Goal: Task Accomplishment & Management: Use online tool/utility

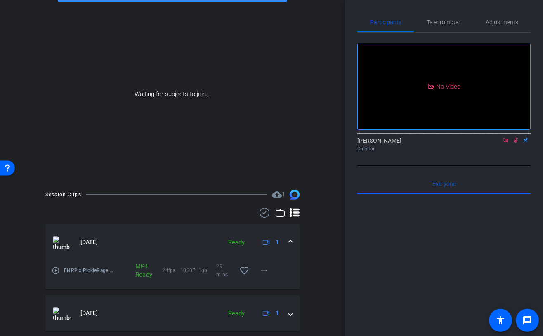
scroll to position [82, 0]
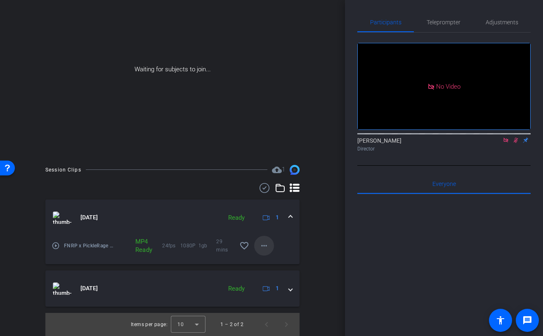
click at [264, 241] on mat-icon "more_horiz" at bounding box center [264, 246] width 10 height 10
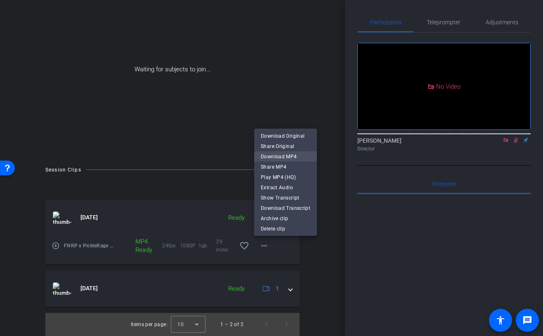
click at [298, 152] on span "Download MP4" at bounding box center [286, 157] width 50 height 10
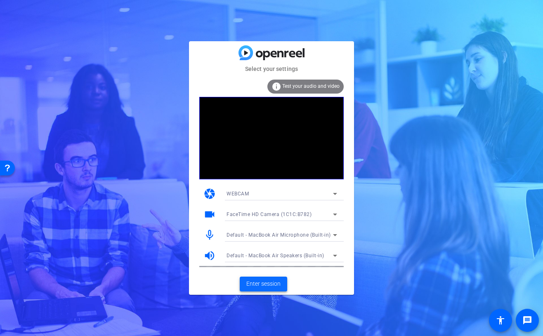
click at [257, 287] on span "Enter session" at bounding box center [263, 284] width 34 height 9
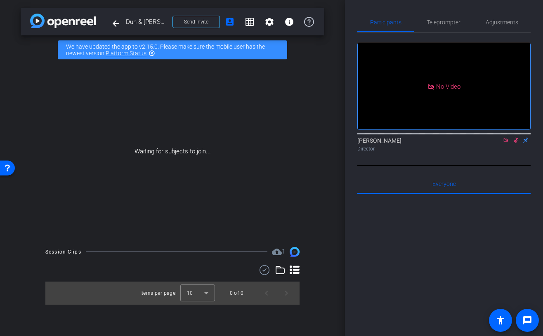
click at [507, 143] on icon at bounding box center [506, 140] width 7 height 6
click at [506, 143] on icon at bounding box center [506, 140] width 7 height 6
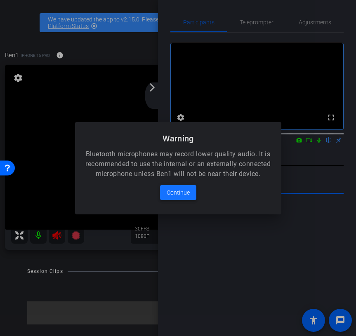
click at [174, 189] on span at bounding box center [178, 193] width 36 height 20
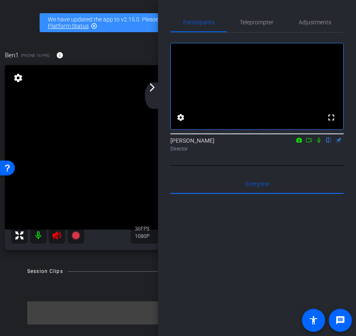
click at [151, 90] on mat-icon "arrow_forward_ios" at bounding box center [152, 88] width 10 height 10
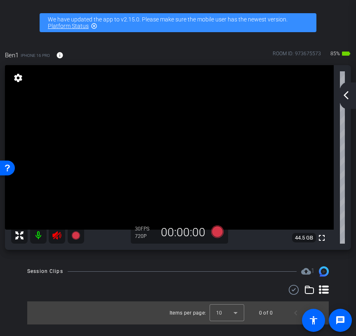
click at [56, 235] on icon at bounding box center [57, 236] width 10 height 10
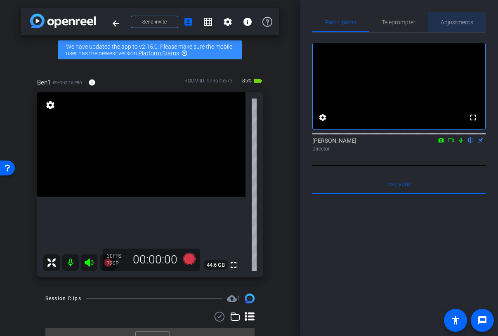
click at [448, 21] on span "Adjustments" at bounding box center [457, 22] width 33 height 6
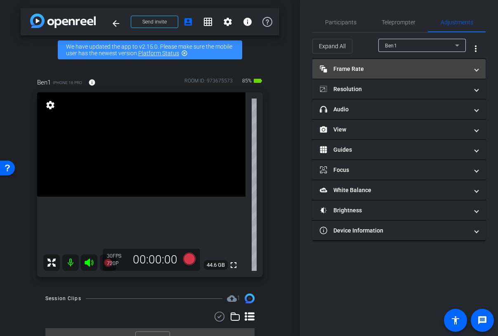
click at [416, 66] on mat-panel-title "Frame Rate Frame Rate" at bounding box center [394, 69] width 149 height 9
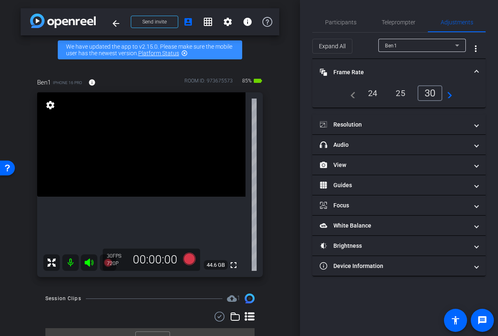
click at [374, 90] on div "24" at bounding box center [373, 93] width 22 height 14
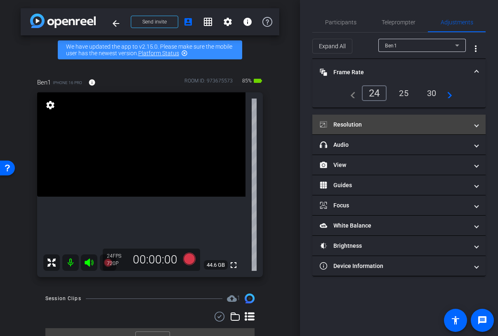
click at [398, 118] on mat-expansion-panel-header "Resolution" at bounding box center [398, 125] width 173 height 20
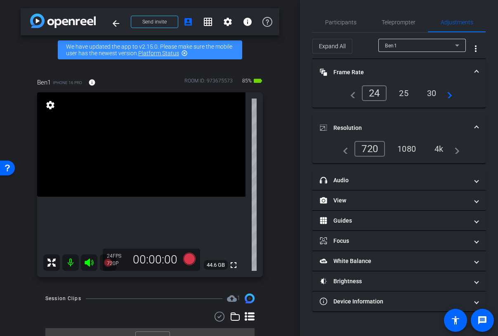
click at [406, 143] on div "1080" at bounding box center [406, 149] width 31 height 14
click at [408, 119] on mat-expansion-panel-header "Resolution" at bounding box center [398, 128] width 173 height 26
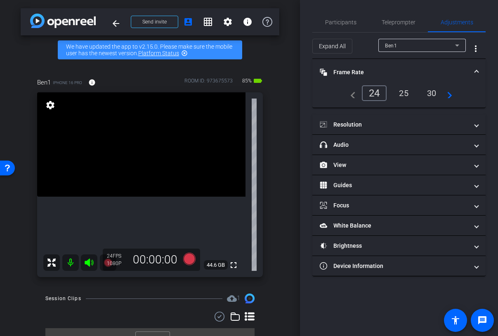
click at [405, 73] on mat-panel-title "Frame Rate Frame Rate" at bounding box center [394, 72] width 149 height 9
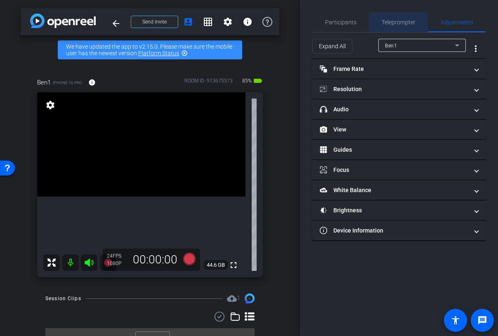
click at [389, 27] on span "Teleprompter" at bounding box center [399, 22] width 34 height 20
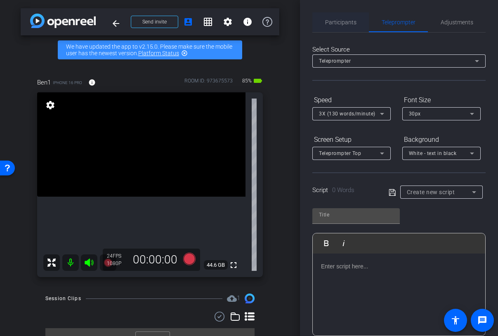
click at [339, 21] on span "Participants" at bounding box center [340, 22] width 31 height 6
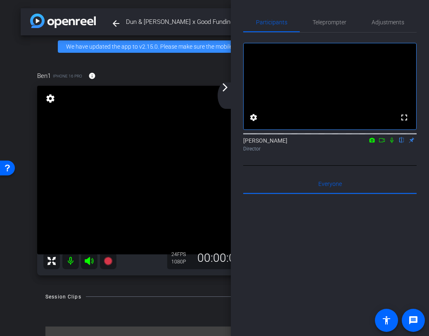
click at [223, 92] on div "arrow_back_ios_new arrow_forward_ios" at bounding box center [225, 96] width 17 height 26
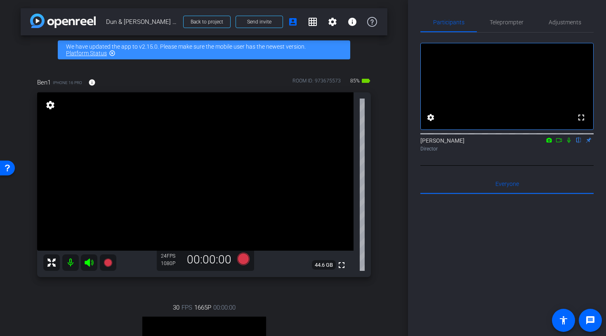
click at [543, 143] on icon at bounding box center [559, 140] width 7 height 6
click at [239, 257] on icon at bounding box center [243, 259] width 12 height 12
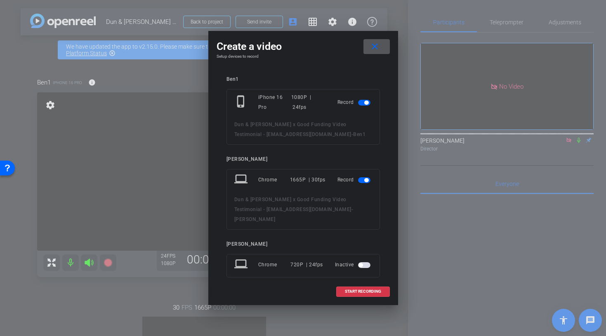
click at [364, 180] on span "button" at bounding box center [366, 180] width 4 height 4
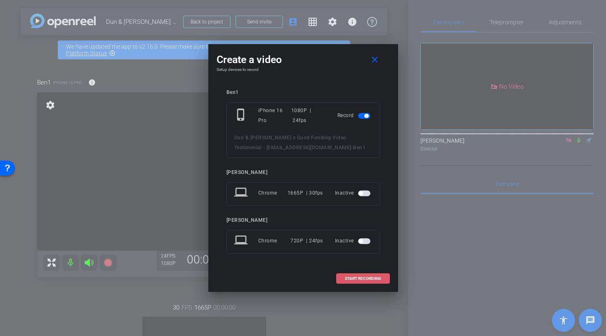
click at [348, 280] on span "START RECORDING" at bounding box center [363, 279] width 36 height 4
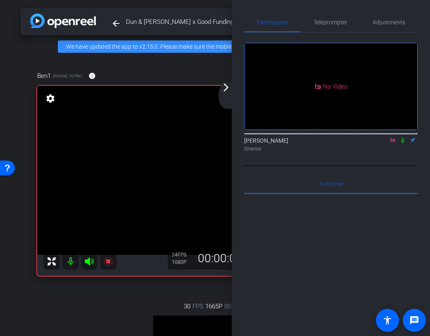
click at [227, 87] on mat-icon "arrow_forward_ios" at bounding box center [226, 88] width 10 height 10
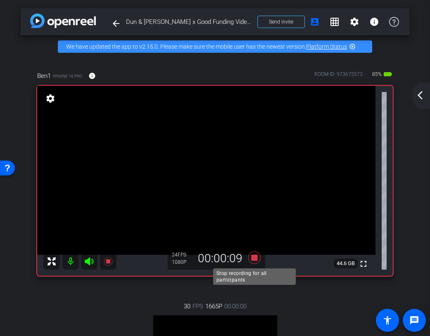
click at [251, 258] on icon at bounding box center [254, 258] width 12 height 12
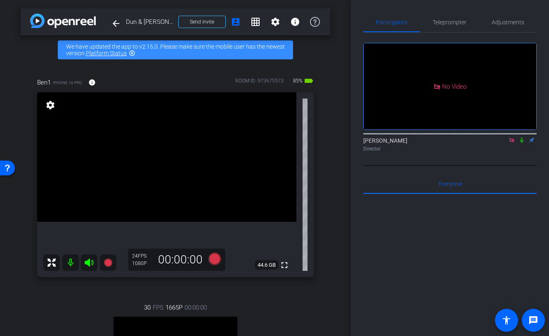
click at [523, 143] on icon at bounding box center [521, 140] width 7 height 6
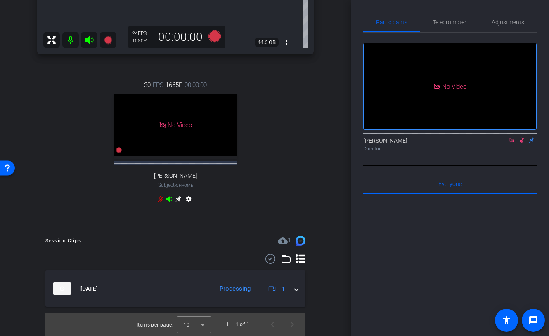
scroll to position [248, 0]
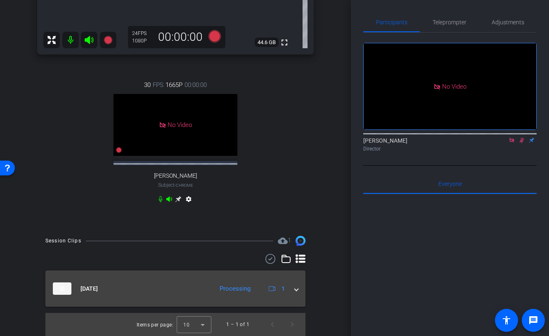
click at [297, 288] on span at bounding box center [296, 289] width 3 height 9
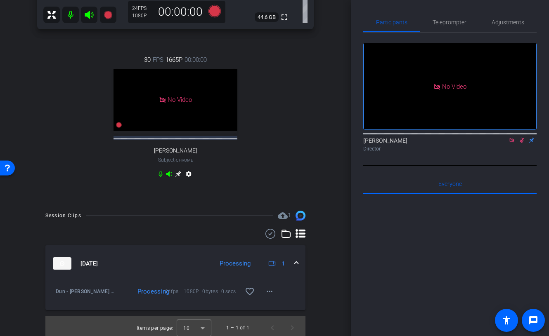
scroll to position [276, 0]
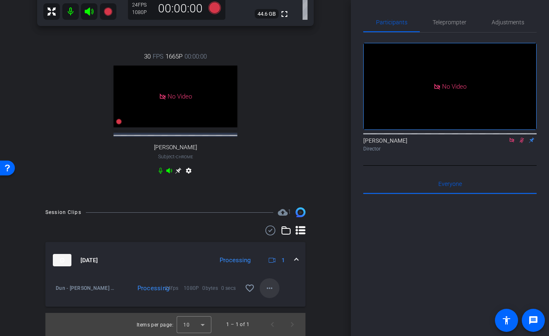
click at [264, 295] on span at bounding box center [270, 289] width 20 height 20
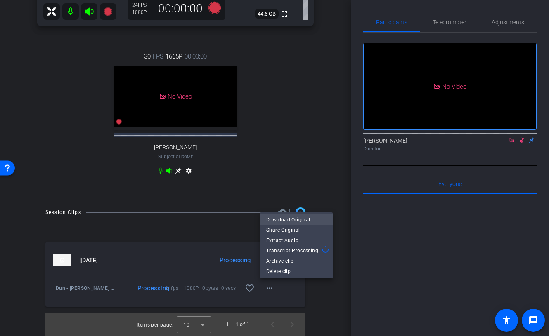
click at [296, 221] on span "Download Original" at bounding box center [296, 220] width 60 height 10
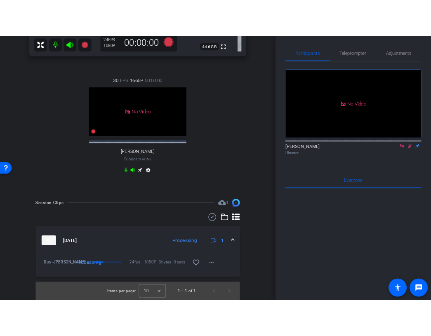
scroll to position [0, 0]
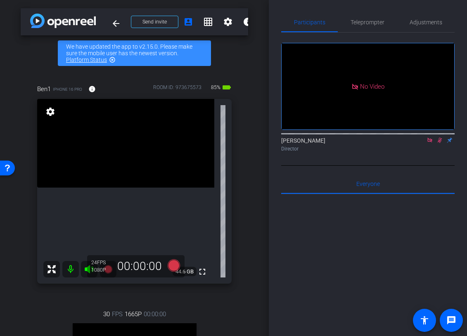
click at [439, 143] on icon at bounding box center [439, 140] width 7 height 6
click at [431, 142] on icon at bounding box center [429, 140] width 5 height 5
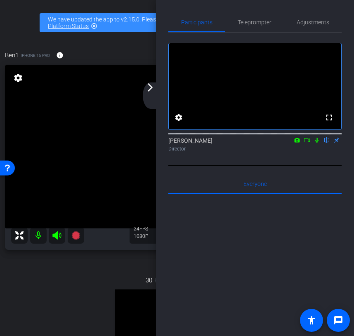
click at [151, 89] on mat-icon "arrow_forward_ios" at bounding box center [150, 88] width 10 height 10
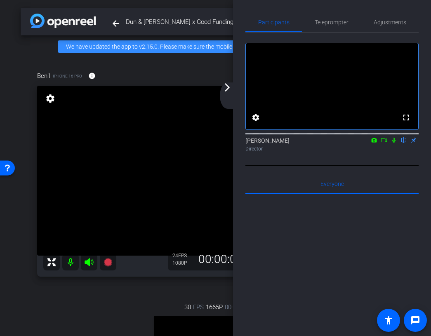
click at [385, 142] on icon at bounding box center [384, 140] width 6 height 4
click at [229, 91] on mat-icon "arrow_forward_ios" at bounding box center [227, 88] width 10 height 10
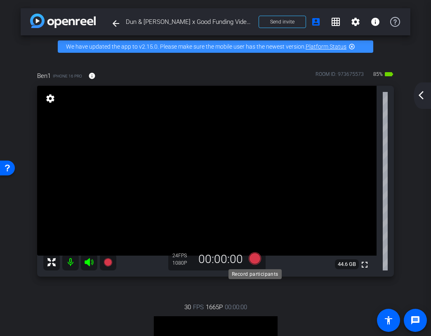
click at [256, 262] on icon at bounding box center [254, 259] width 12 height 12
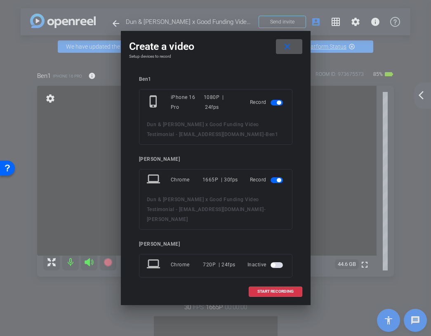
click at [277, 179] on span "button" at bounding box center [279, 180] width 4 height 4
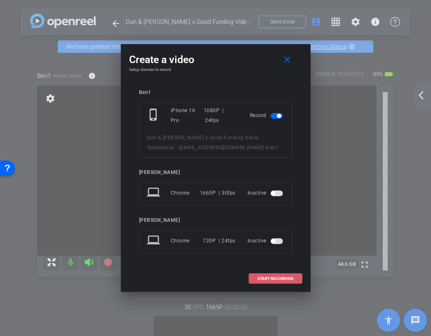
click at [269, 279] on span "START RECORDING" at bounding box center [275, 279] width 36 height 4
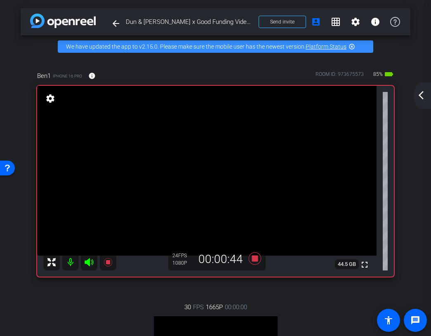
click at [422, 93] on mat-icon "arrow_back_ios_new" at bounding box center [421, 95] width 10 height 10
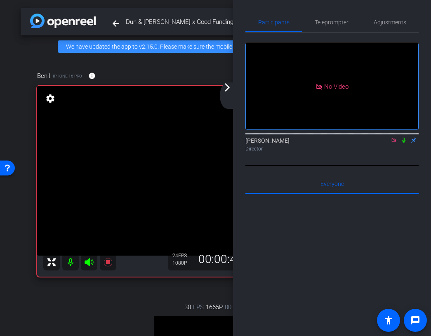
click at [229, 89] on mat-icon "arrow_forward_ios" at bounding box center [227, 88] width 10 height 10
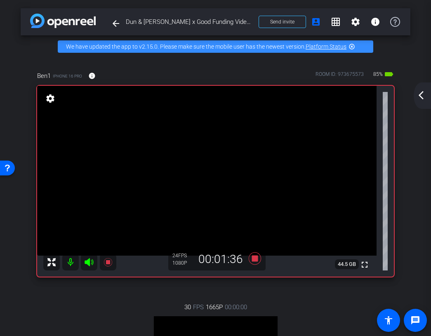
click at [420, 97] on mat-icon "arrow_back_ios_new" at bounding box center [421, 95] width 10 height 10
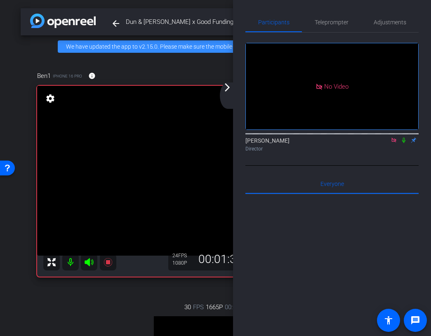
click at [224, 90] on mat-icon "arrow_forward_ios" at bounding box center [227, 88] width 10 height 10
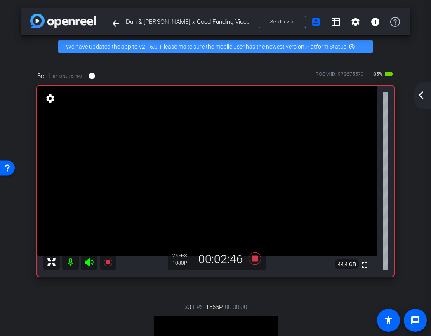
click at [419, 97] on mat-icon "arrow_back_ios_new" at bounding box center [421, 95] width 10 height 10
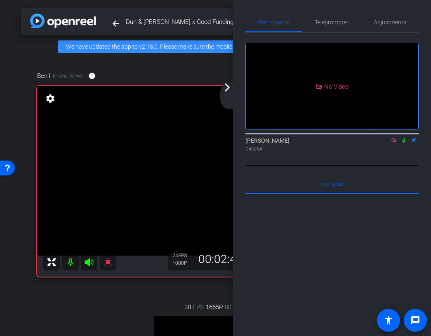
click at [230, 94] on div "arrow_back_ios_new arrow_forward_ios" at bounding box center [228, 96] width 17 height 26
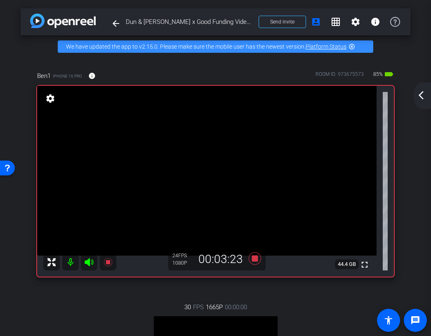
click at [416, 95] on mat-icon "arrow_back_ios_new" at bounding box center [421, 95] width 10 height 10
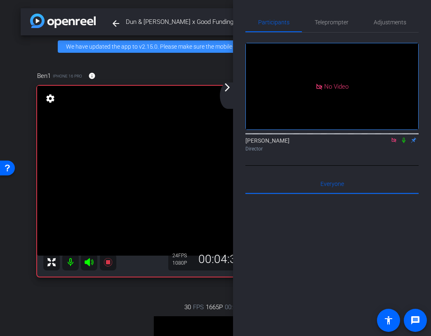
click at [394, 142] on icon at bounding box center [394, 140] width 5 height 5
click at [386, 142] on icon at bounding box center [384, 140] width 6 height 4
click at [231, 95] on div "arrow_back_ios_new arrow_forward_ios" at bounding box center [228, 96] width 17 height 26
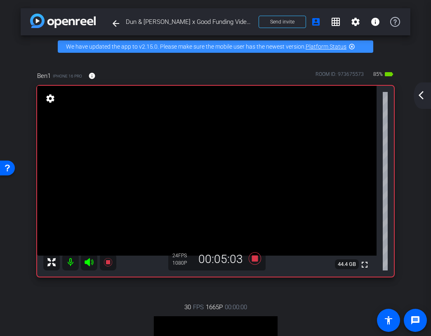
click at [423, 90] on div "arrow_back_ios_new arrow_forward_ios" at bounding box center [422, 96] width 17 height 26
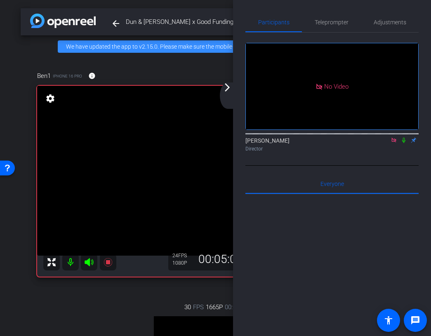
click at [404, 143] on icon at bounding box center [403, 140] width 3 height 5
click at [404, 143] on icon at bounding box center [404, 140] width 5 height 5
click at [394, 143] on icon at bounding box center [394, 140] width 7 height 6
click at [384, 143] on icon at bounding box center [384, 140] width 7 height 6
click at [403, 143] on icon at bounding box center [404, 140] width 7 height 6
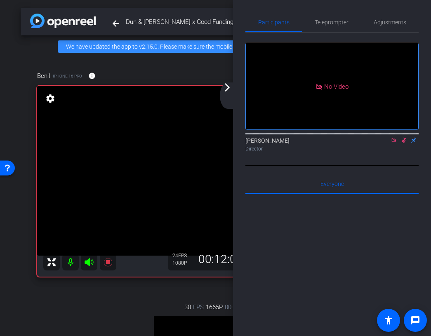
click at [404, 143] on icon at bounding box center [404, 140] width 5 height 5
click at [404, 143] on icon at bounding box center [404, 140] width 7 height 6
click at [402, 143] on icon at bounding box center [404, 140] width 7 height 6
click at [401, 143] on icon at bounding box center [404, 140] width 7 height 6
click at [403, 143] on icon at bounding box center [404, 140] width 7 height 6
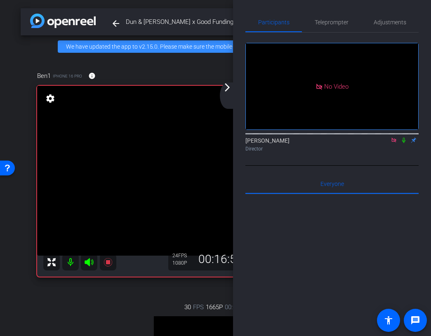
click at [403, 143] on icon at bounding box center [404, 140] width 7 height 6
click at [405, 143] on icon at bounding box center [404, 140] width 7 height 6
click at [404, 143] on icon at bounding box center [404, 140] width 7 height 6
click at [405, 143] on icon at bounding box center [404, 140] width 7 height 6
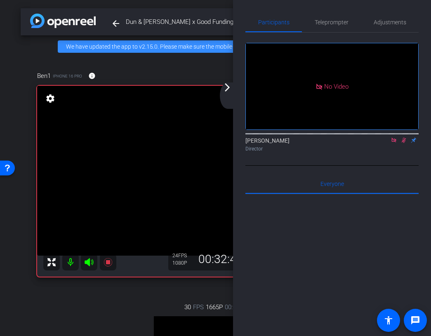
click at [403, 143] on icon at bounding box center [404, 140] width 5 height 5
click at [223, 90] on mat-icon "arrow_forward_ios" at bounding box center [227, 88] width 10 height 10
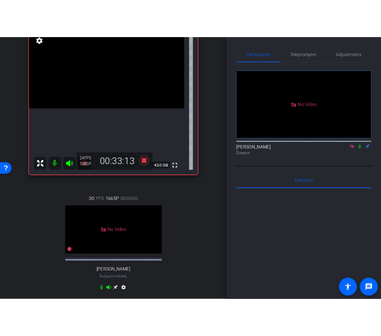
scroll to position [49, 0]
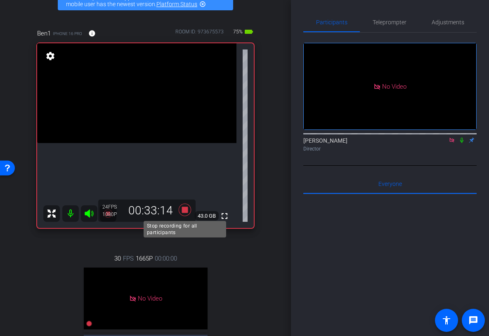
click at [187, 208] on icon at bounding box center [185, 210] width 20 height 15
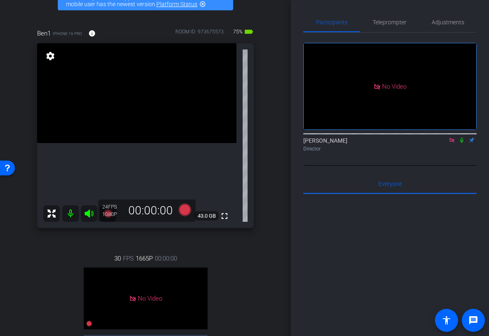
click at [453, 143] on icon at bounding box center [452, 140] width 7 height 6
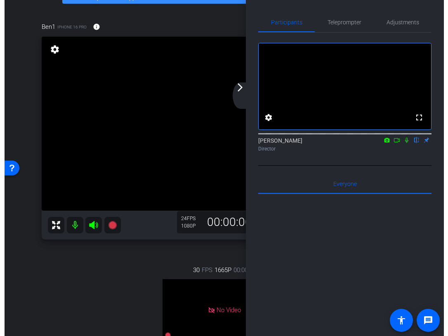
scroll to position [22, 0]
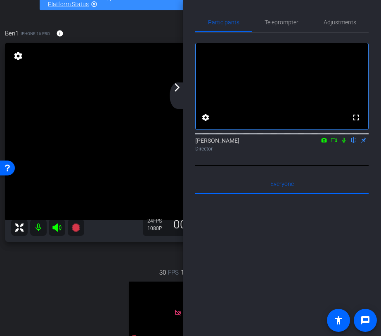
click at [182, 98] on div "arrow_back_ios_new arrow_forward_ios" at bounding box center [178, 96] width 17 height 26
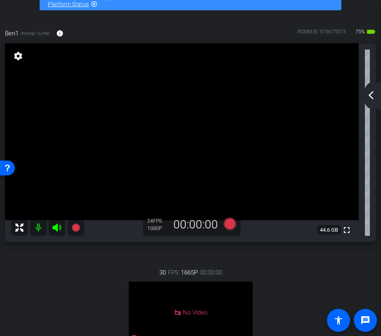
click at [373, 101] on div "arrow_back_ios_new arrow_forward_ios" at bounding box center [372, 96] width 17 height 26
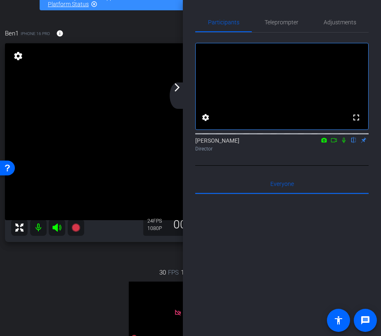
click at [289, 166] on div "fullscreen settings [PERSON_NAME] flip Director" at bounding box center [281, 99] width 173 height 133
click at [177, 90] on mat-icon "arrow_forward_ios" at bounding box center [177, 88] width 10 height 10
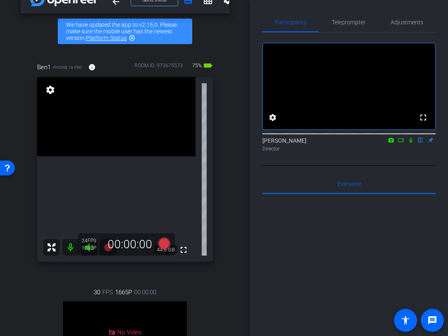
click at [402, 143] on icon at bounding box center [401, 140] width 7 height 6
click at [422, 143] on icon at bounding box center [421, 140] width 7 height 6
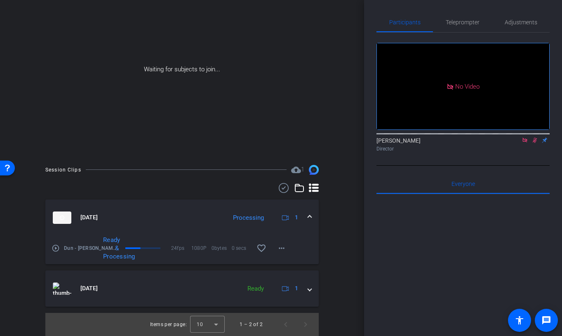
scroll to position [82, 0]
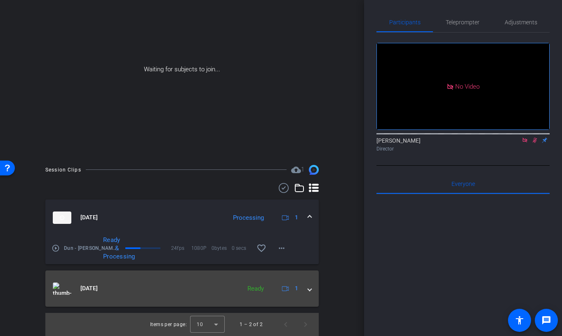
click at [312, 290] on mat-expansion-panel-header "[DATE] Ready 1" at bounding box center [182, 289] width 274 height 36
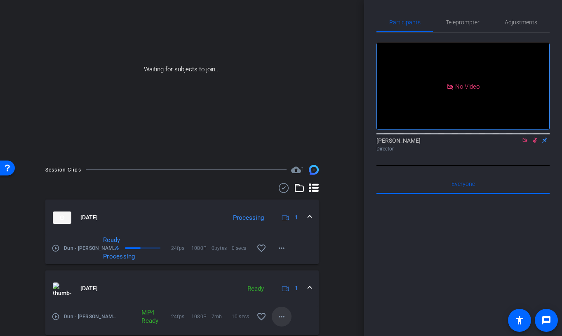
click at [277, 313] on mat-icon "more_horiz" at bounding box center [282, 317] width 10 height 10
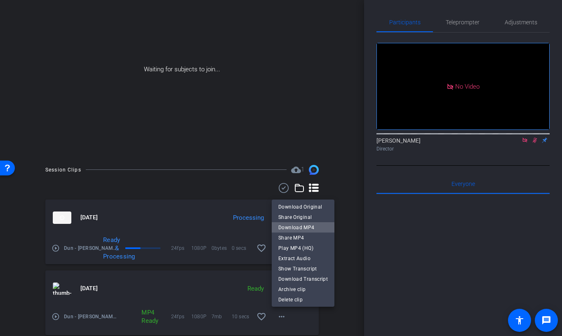
click at [307, 226] on span "Download MP4" at bounding box center [304, 228] width 50 height 10
